Goal: Find specific page/section: Find specific page/section

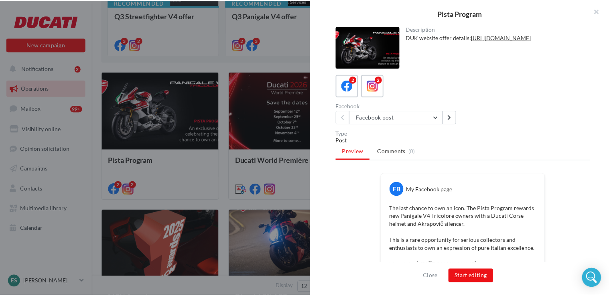
scroll to position [80, 0]
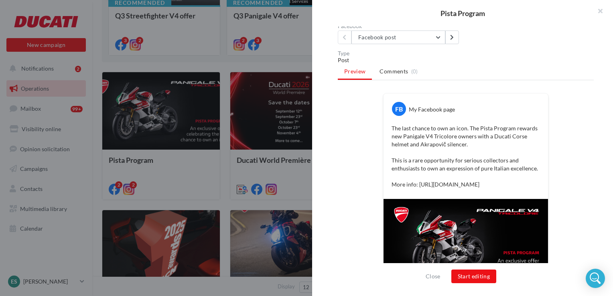
click at [210, 166] on div at bounding box center [306, 148] width 613 height 296
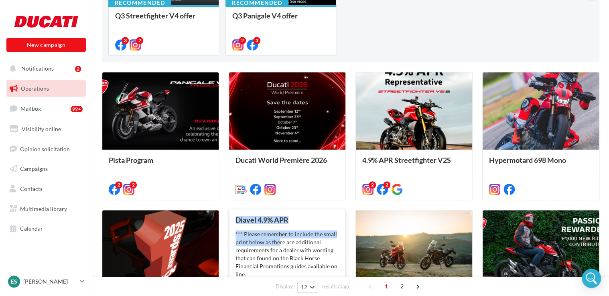
drag, startPoint x: 222, startPoint y: 207, endPoint x: 281, endPoint y: 240, distance: 68.5
click at [281, 240] on div "Pista Program DUK website offer details: [URL][DOMAIN_NAME] 2 2 Ducati World Pr…" at bounding box center [351, 274] width 498 height 405
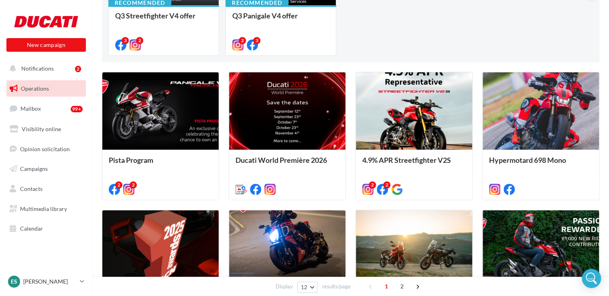
click at [220, 198] on div "Pista Program DUK website offer details: [URL][DOMAIN_NAME] 2 2 Ducati World Pr…" at bounding box center [351, 274] width 498 height 405
click at [224, 205] on div "Pista Program DUK website offer details: [URL][DOMAIN_NAME] 2 2 Ducati World Pr…" at bounding box center [351, 274] width 498 height 405
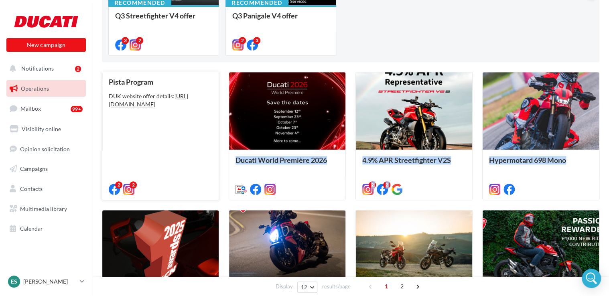
drag, startPoint x: 224, startPoint y: 205, endPoint x: 187, endPoint y: 160, distance: 57.9
click at [187, 160] on div "Pista Program DUK website offer details: [URL][DOMAIN_NAME] 2 2 Ducati World Pr…" at bounding box center [351, 274] width 498 height 405
drag, startPoint x: 187, startPoint y: 160, endPoint x: 135, endPoint y: 129, distance: 60.3
click at [135, 129] on div "Pista Program DUK website offer details: [URL][DOMAIN_NAME]" at bounding box center [161, 135] width 104 height 115
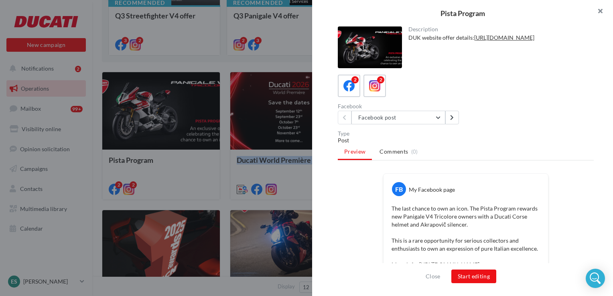
click at [607, 6] on button "button" at bounding box center [597, 12] width 32 height 24
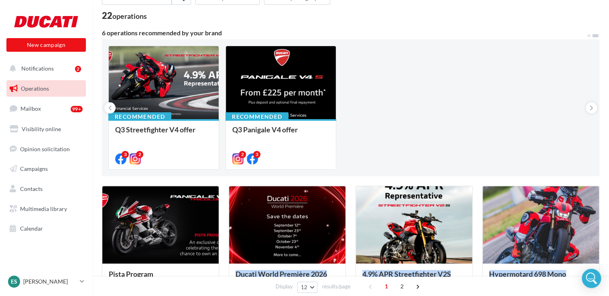
scroll to position [0, 0]
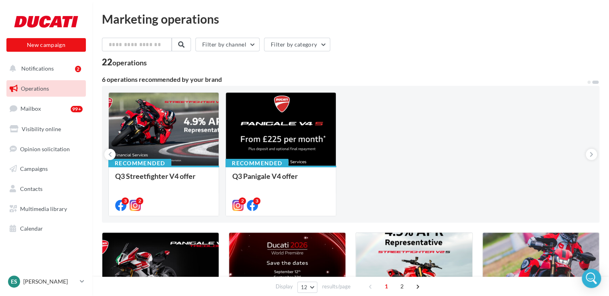
click at [418, 166] on div "Recommended Ducati World Première - Episode 1 4 3 Recommended 4.9% APR Panigale…" at bounding box center [350, 154] width 485 height 124
